Goal: Navigation & Orientation: Go to known website

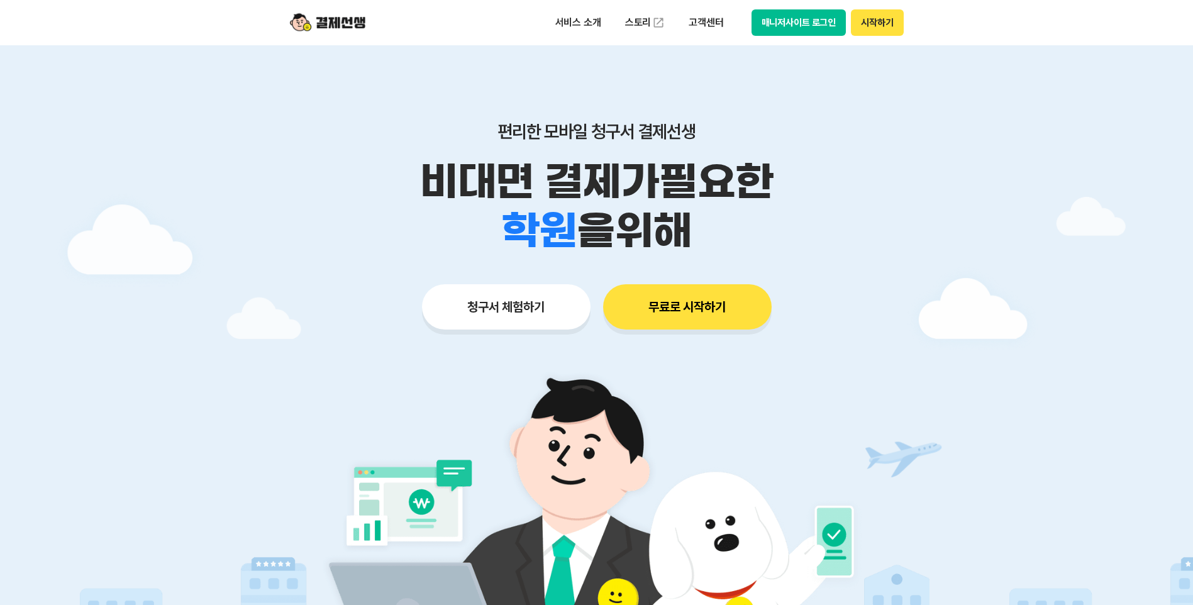
drag, startPoint x: 0, startPoint y: 0, endPoint x: 791, endPoint y: 28, distance: 791.5
click at [791, 28] on button "매니저사이트 로그인" at bounding box center [798, 22] width 95 height 26
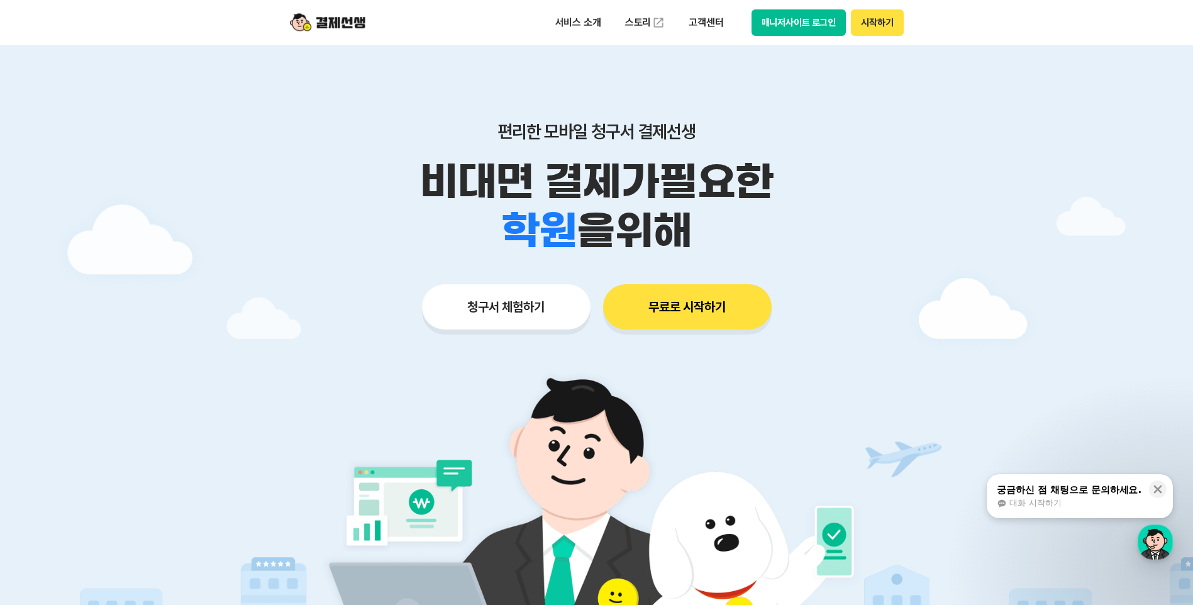
click at [798, 20] on button "매니저사이트 로그인" at bounding box center [798, 22] width 95 height 26
click at [826, 19] on button "매니저사이트 로그인" at bounding box center [798, 22] width 95 height 26
click at [766, 18] on button "매니저사이트 로그인" at bounding box center [798, 22] width 95 height 26
